Goal: Transaction & Acquisition: Download file/media

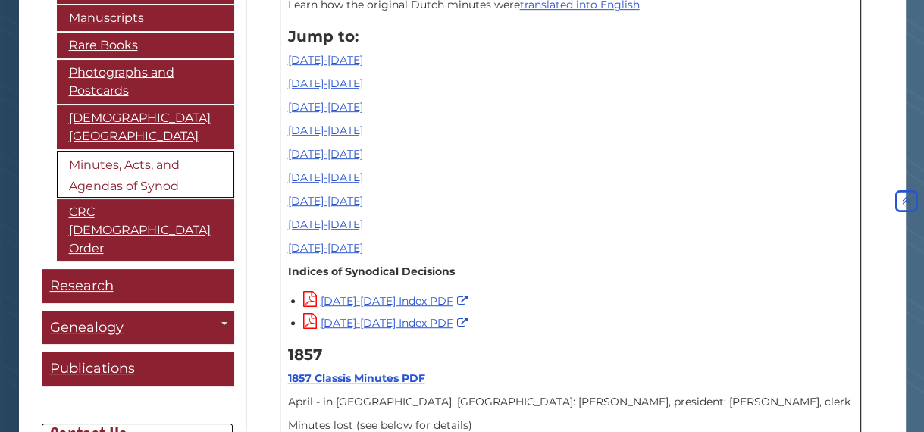
scroll to position [598, 0]
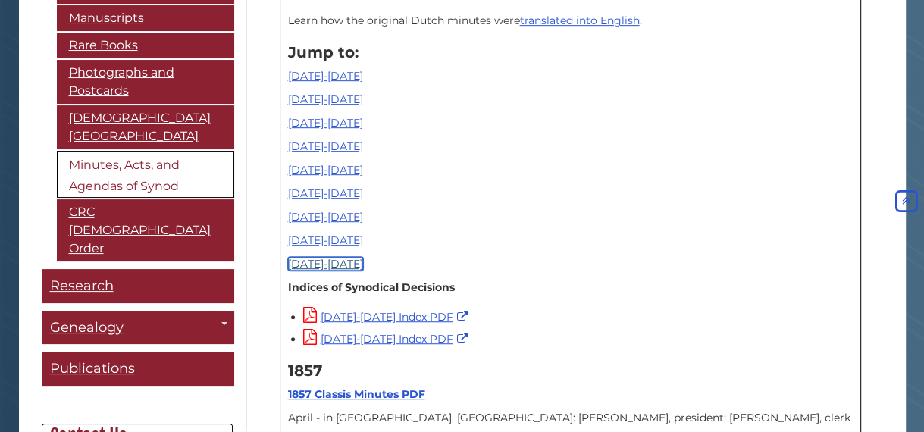
click at [295, 269] on link "[DATE]-[DATE]" at bounding box center [325, 264] width 75 height 14
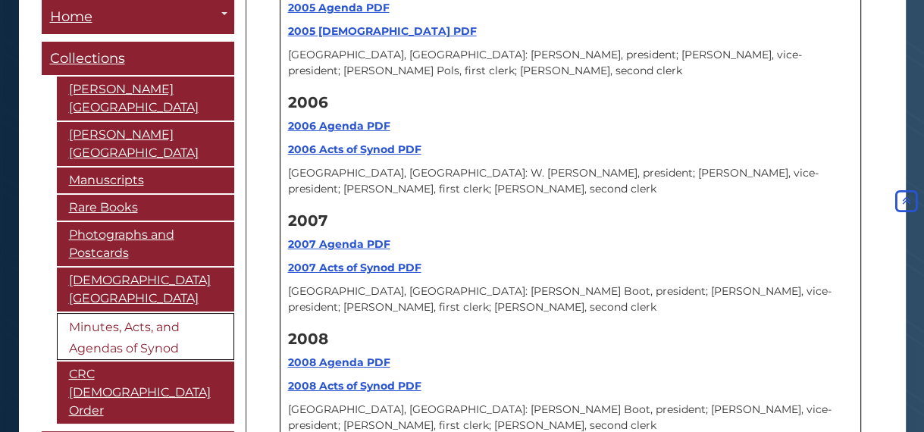
scroll to position [16628, 0]
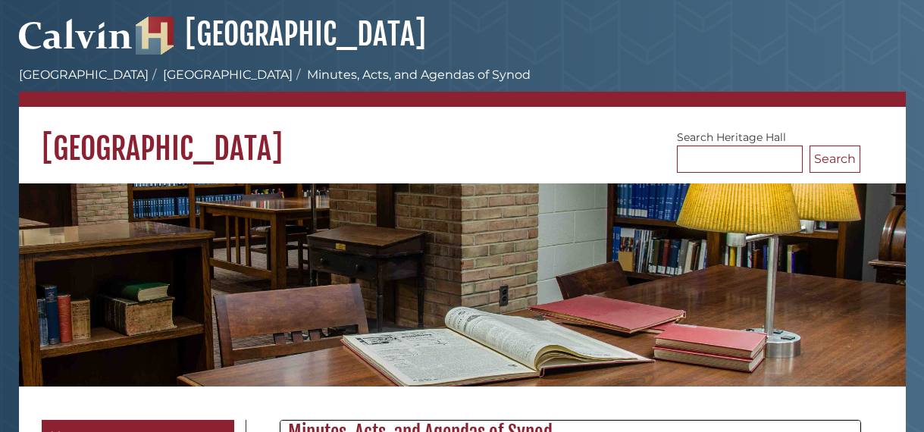
scroll to position [16628, 0]
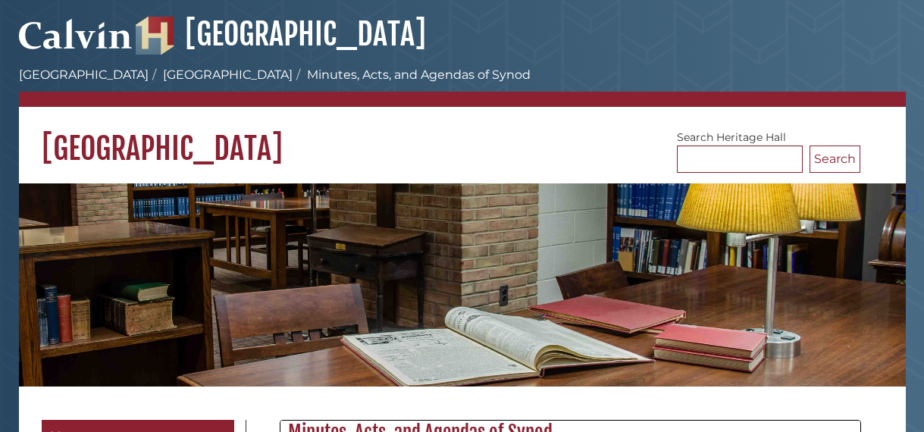
scroll to position [16628, 0]
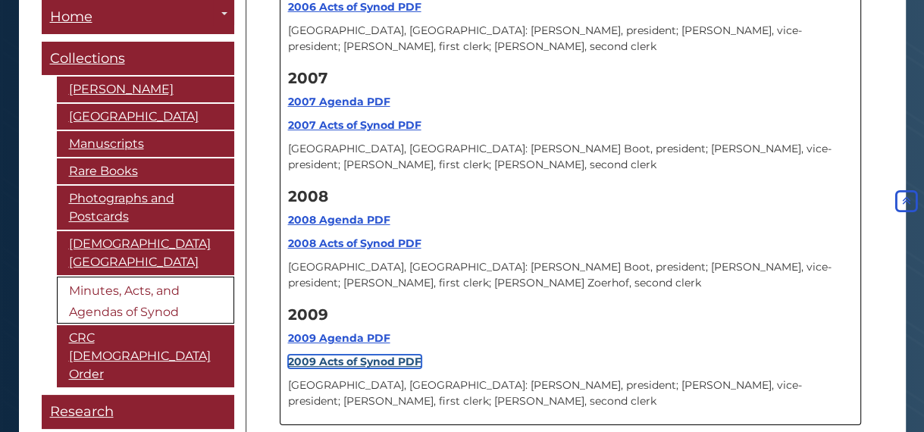
click at [319, 355] on strong "2009 Acts of Synod PDF" at bounding box center [354, 362] width 133 height 14
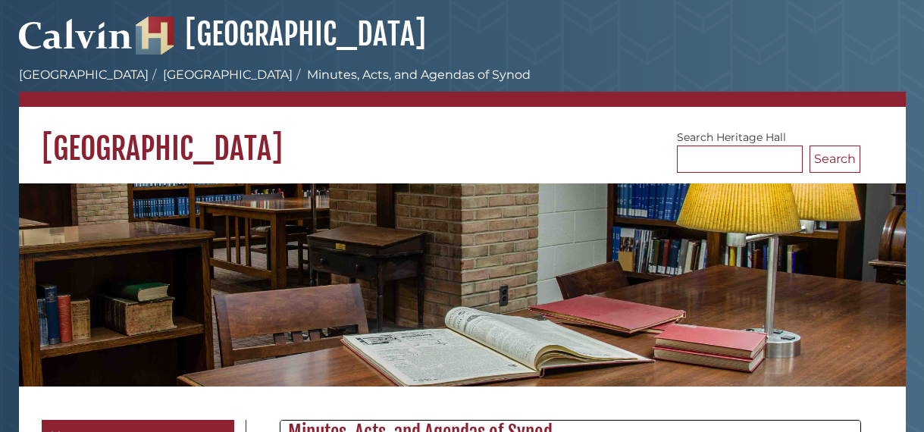
scroll to position [16628, 0]
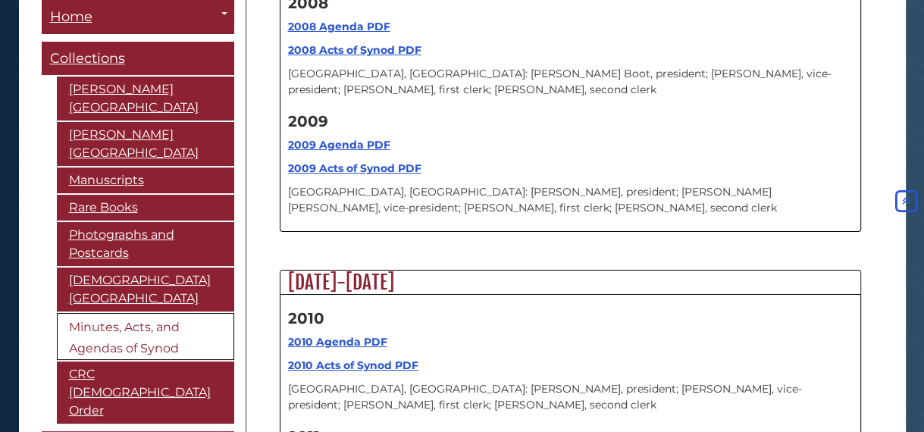
scroll to position [16965, 0]
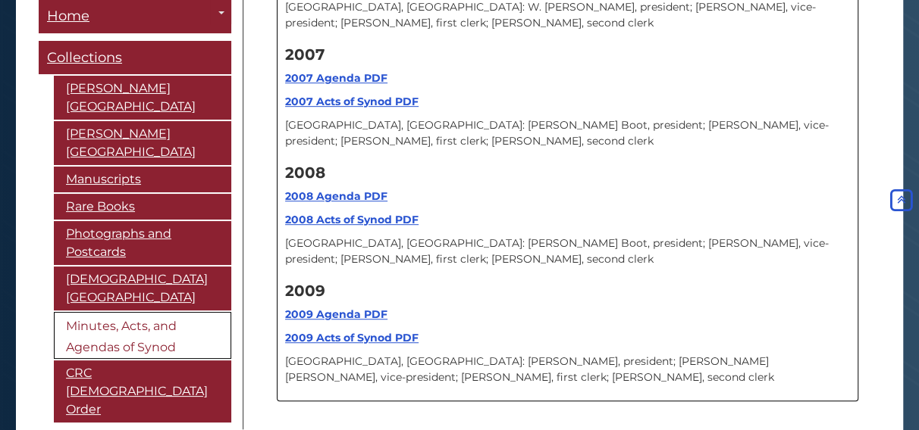
scroll to position [16791, 0]
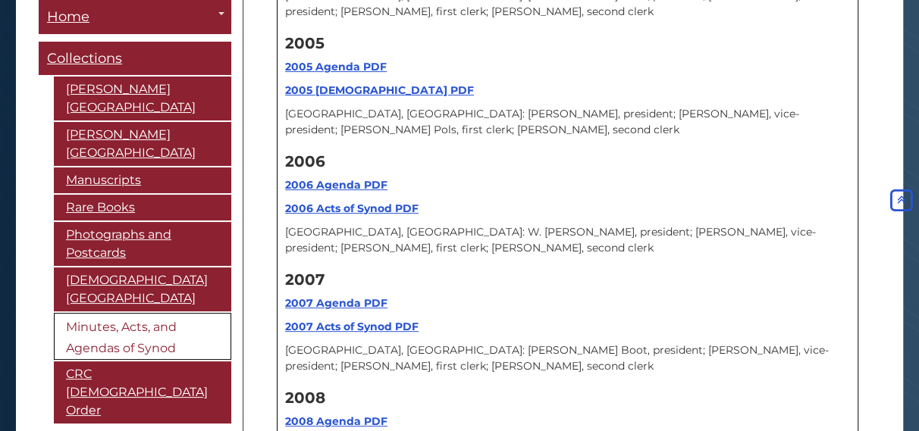
scroll to position [16568, 0]
